Goal: Entertainment & Leisure: Consume media (video, audio)

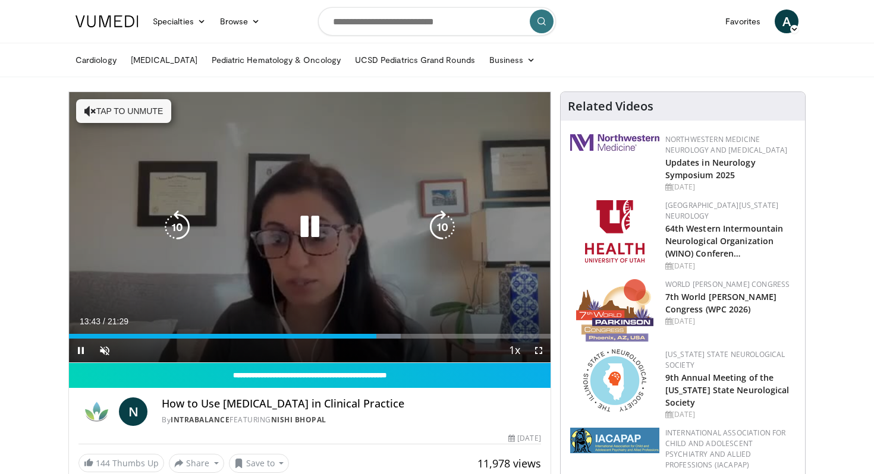
click at [310, 229] on icon "Video Player" at bounding box center [309, 226] width 33 height 33
